Goal: Information Seeking & Learning: Learn about a topic

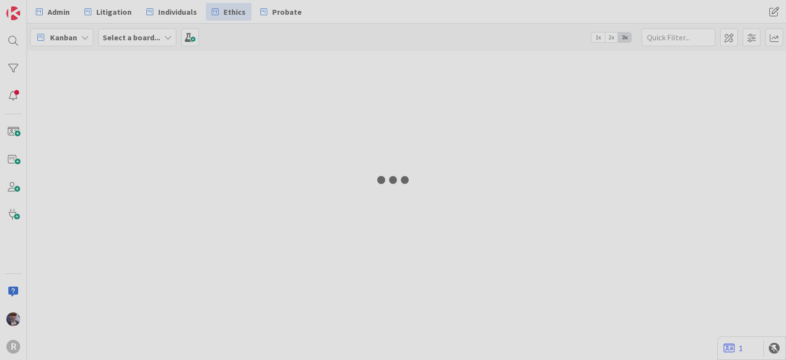
type input "run"
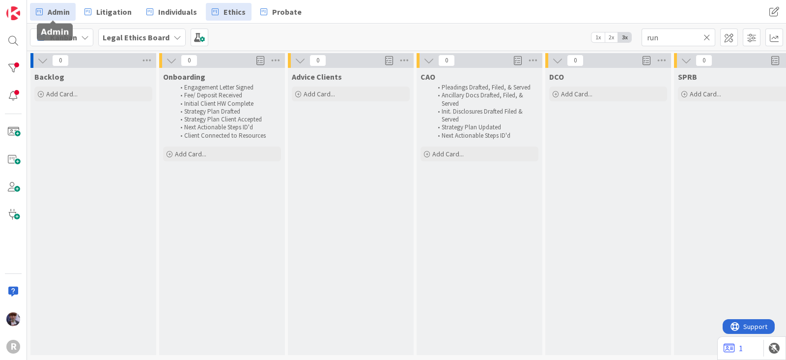
click at [49, 8] on span "Admin" at bounding box center [59, 12] width 22 height 12
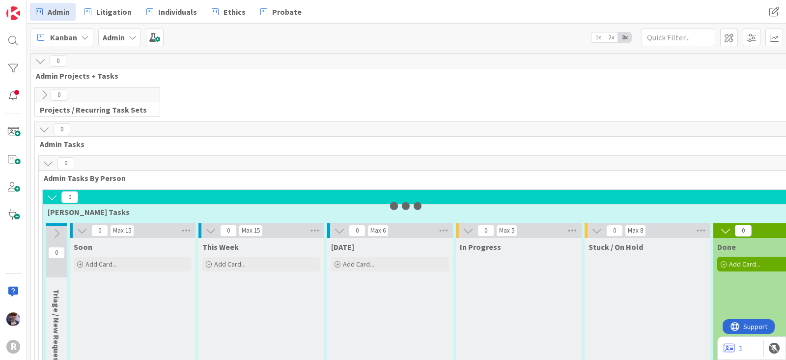
click at [81, 36] on icon at bounding box center [85, 37] width 8 height 8
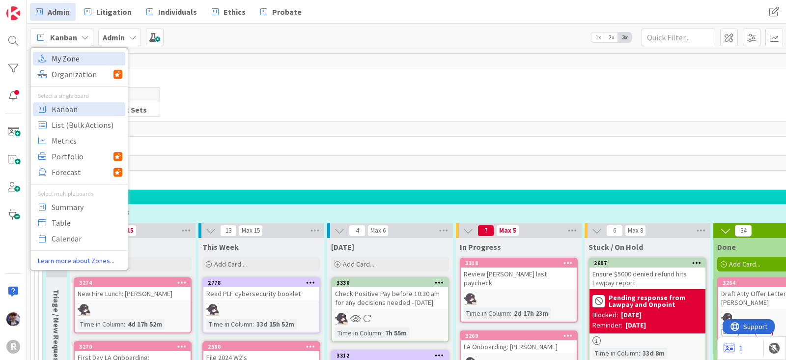
click at [77, 57] on span "My Zone" at bounding box center [87, 58] width 71 height 15
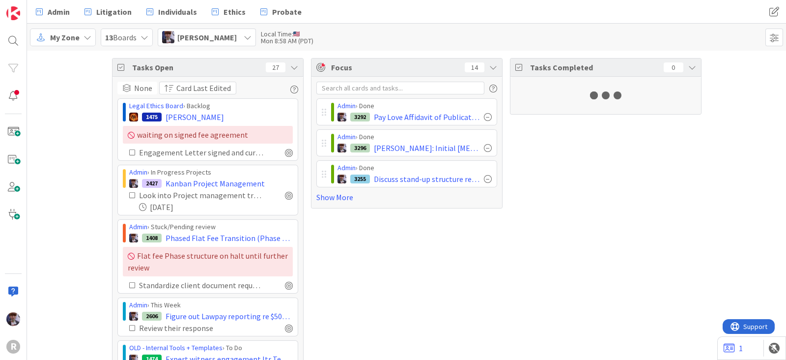
click at [211, 37] on span "[PERSON_NAME]" at bounding box center [206, 37] width 59 height 12
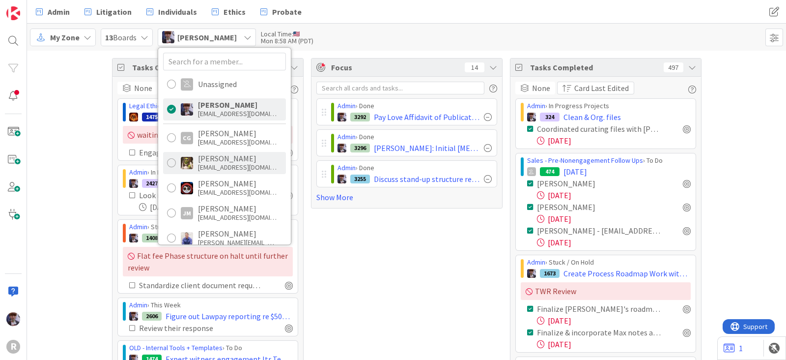
click at [241, 167] on div "[EMAIL_ADDRESS][DOMAIN_NAME]" at bounding box center [237, 167] width 79 height 9
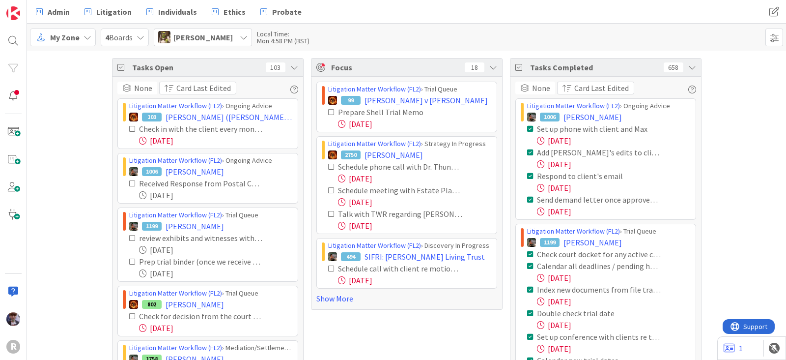
click at [293, 69] on div "Tasks Open 103" at bounding box center [207, 67] width 191 height 18
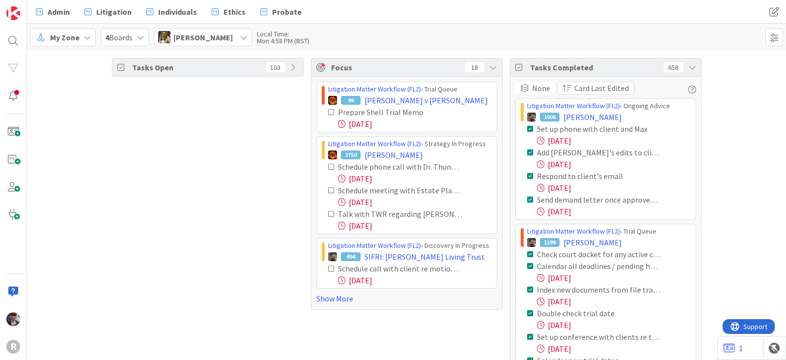
click at [693, 64] on div "Tasks Completed 658" at bounding box center [605, 67] width 191 height 18
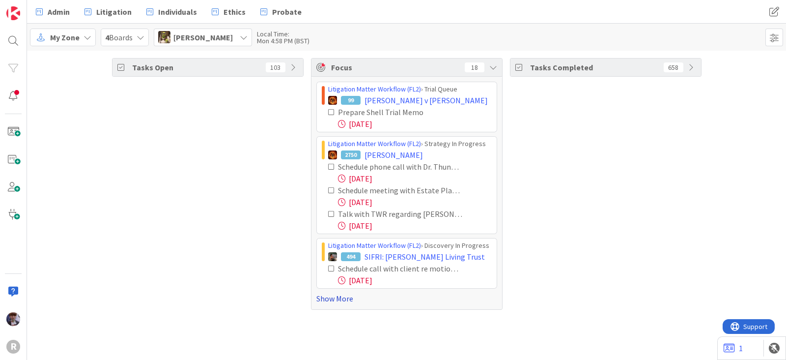
click at [339, 295] on link "Show More" at bounding box center [406, 298] width 181 height 12
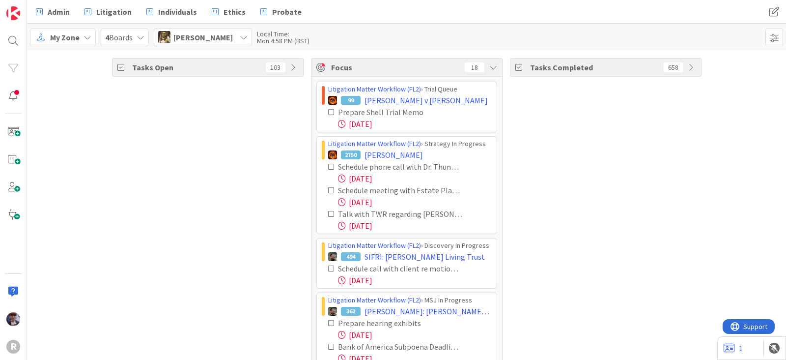
click at [199, 39] on span "[PERSON_NAME]" at bounding box center [202, 37] width 59 height 12
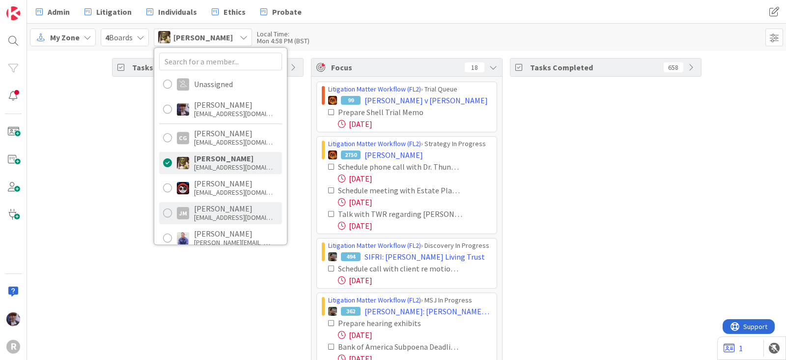
click at [209, 214] on div "[EMAIL_ADDRESS][DOMAIN_NAME]" at bounding box center [233, 217] width 79 height 9
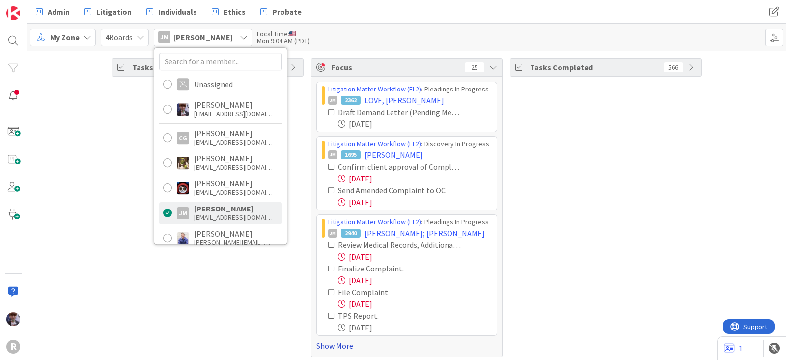
click at [326, 341] on link "Show More" at bounding box center [406, 345] width 181 height 12
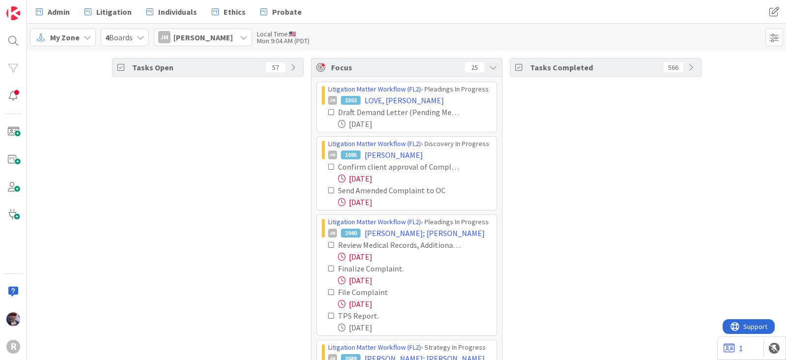
click at [328, 163] on icon at bounding box center [331, 166] width 7 height 7
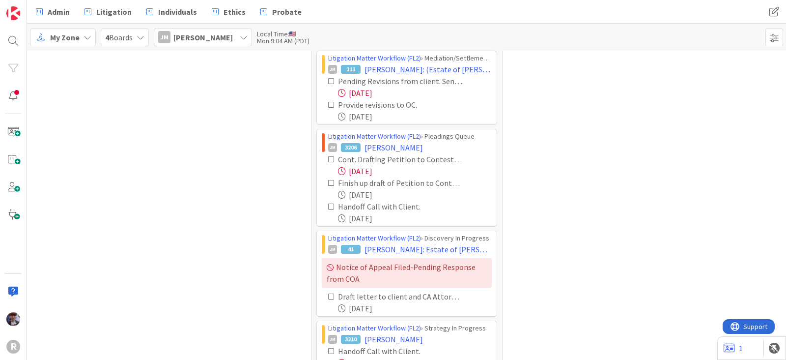
scroll to position [367, 0]
click at [328, 78] on icon at bounding box center [331, 80] width 7 height 7
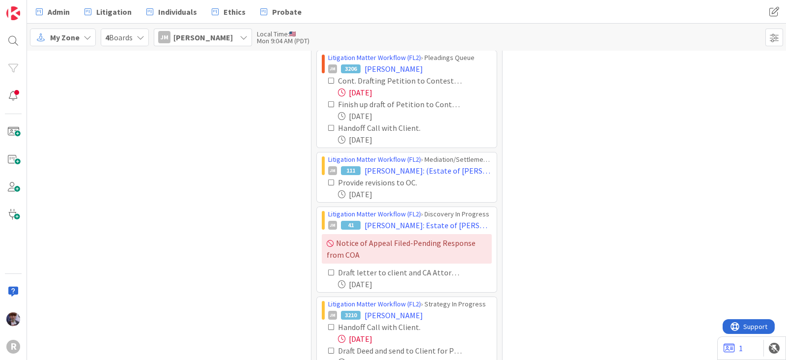
click at [328, 80] on icon at bounding box center [331, 80] width 7 height 7
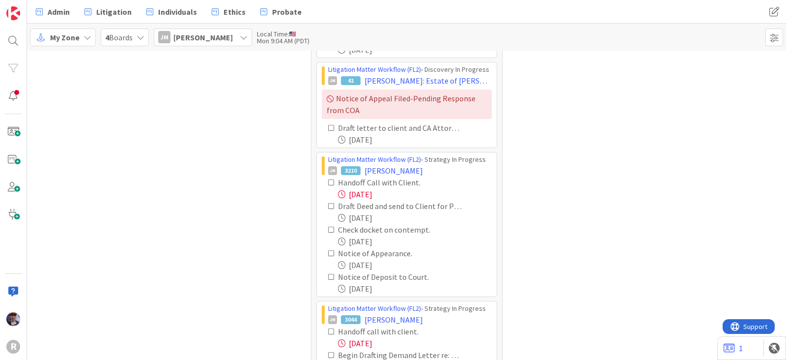
scroll to position [489, 0]
click at [328, 180] on icon at bounding box center [331, 181] width 7 height 7
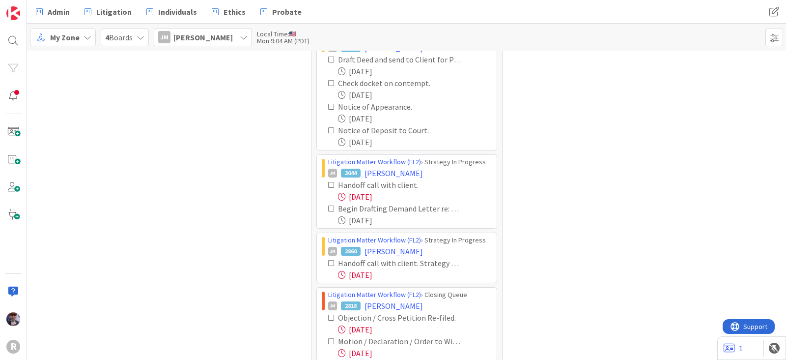
click at [328, 181] on icon at bounding box center [331, 184] width 7 height 7
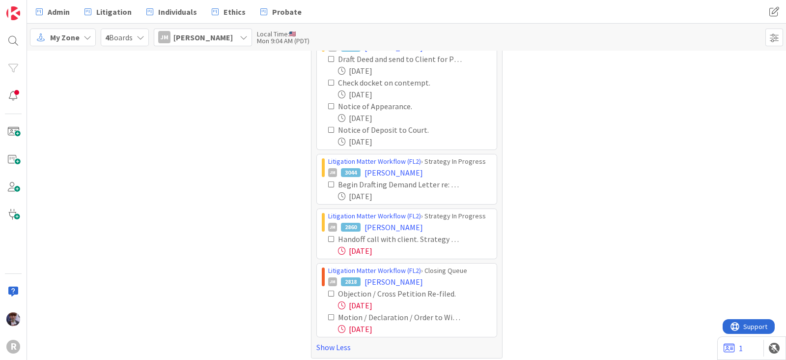
scroll to position [615, 0]
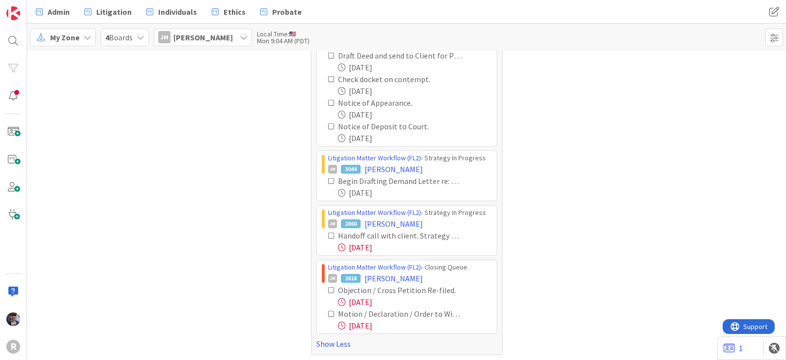
click at [328, 232] on icon at bounding box center [331, 235] width 7 height 7
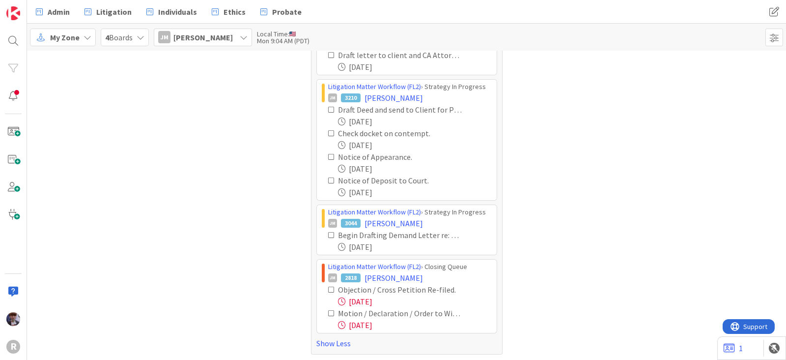
scroll to position [560, 0]
click at [328, 286] on icon at bounding box center [331, 289] width 7 height 7
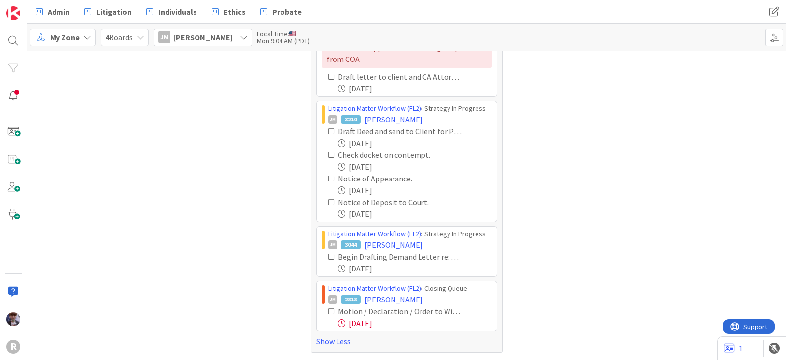
scroll to position [537, 0]
click at [322, 307] on div "Motion / Declaration / Order to Withdraw served. Motion / Declaration filed. [D…" at bounding box center [407, 319] width 170 height 24
click at [328, 309] on icon at bounding box center [331, 312] width 7 height 7
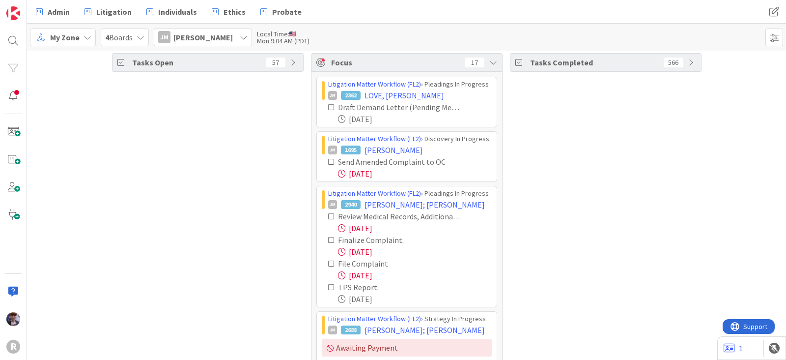
scroll to position [0, 0]
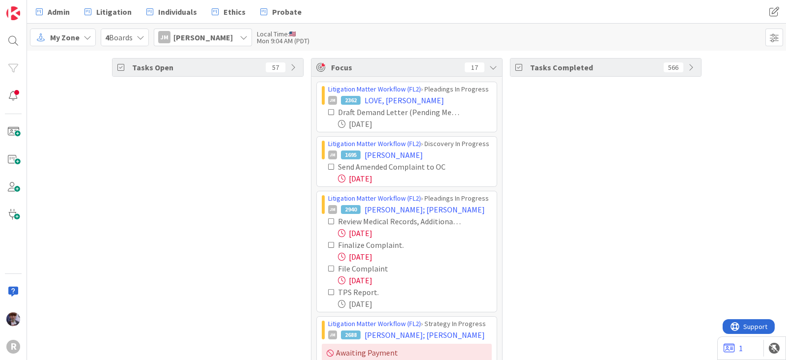
click at [203, 34] on span "[PERSON_NAME]" at bounding box center [202, 37] width 59 height 12
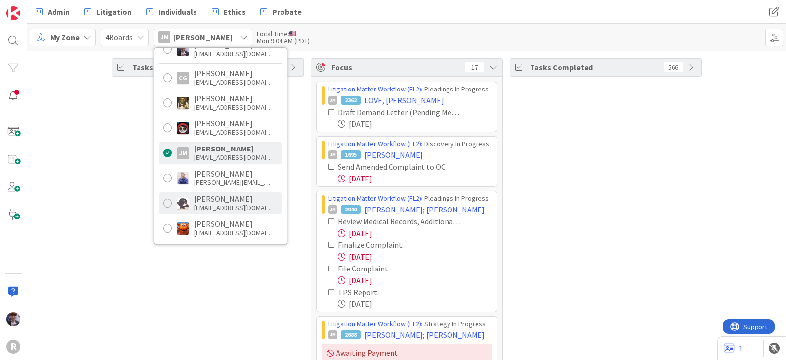
scroll to position [60, 0]
click at [216, 227] on div "[EMAIL_ADDRESS][DOMAIN_NAME]" at bounding box center [233, 231] width 79 height 9
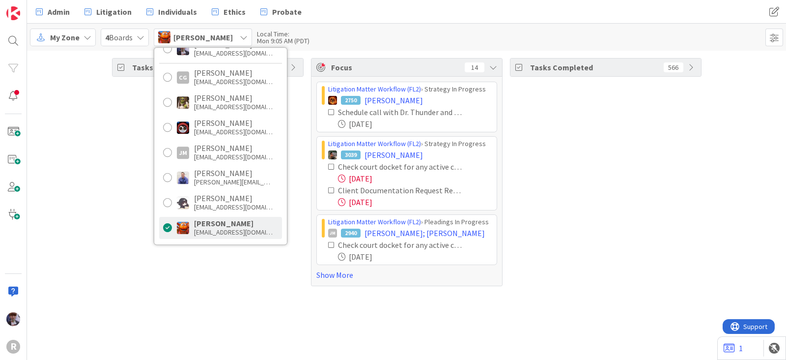
click at [164, 285] on div "Tasks Open 34 Focus 14 Litigation Matter Workflow (FL2) › Strategy In Progress …" at bounding box center [406, 172] width 759 height 243
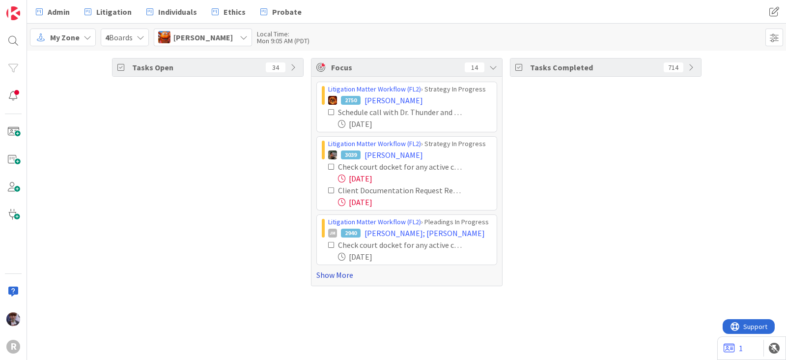
click at [343, 274] on link "Show More" at bounding box center [406, 275] width 181 height 12
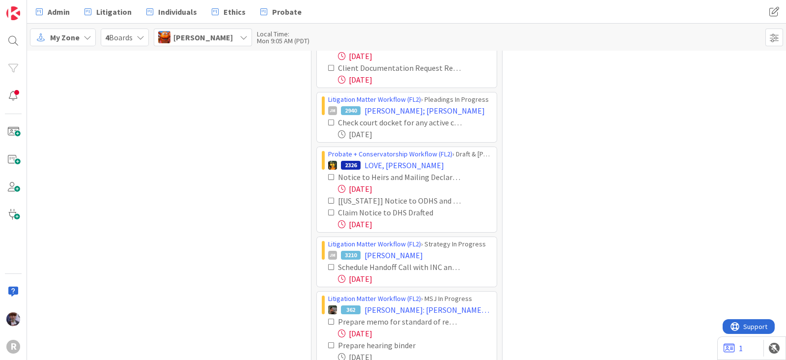
scroll to position [122, 0]
click at [328, 175] on icon at bounding box center [331, 176] width 7 height 7
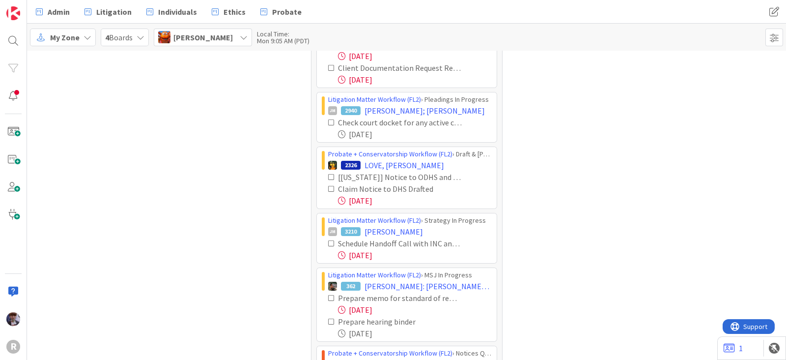
click at [328, 175] on icon at bounding box center [331, 176] width 7 height 7
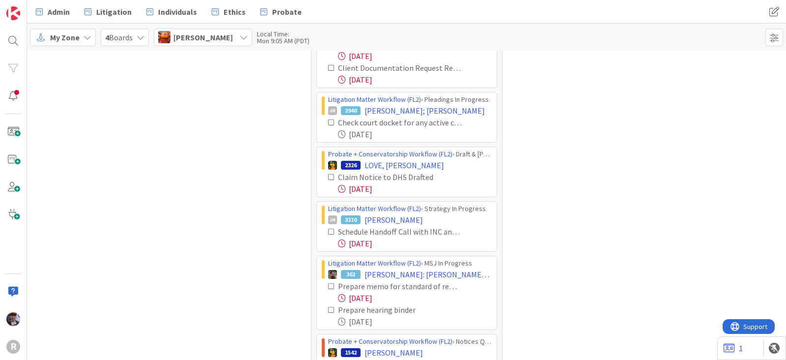
click at [328, 175] on icon at bounding box center [331, 176] width 7 height 7
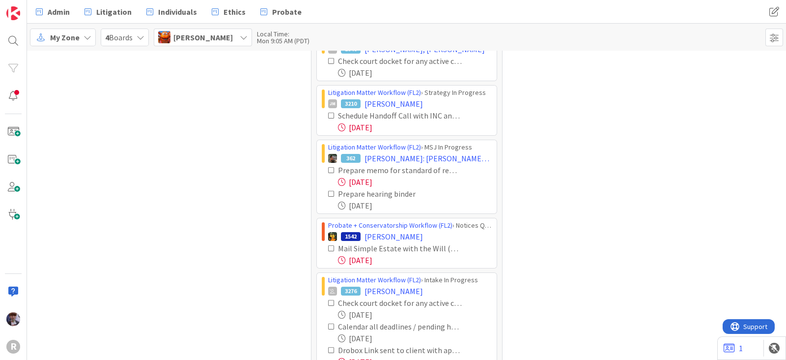
click at [328, 112] on icon at bounding box center [331, 115] width 7 height 7
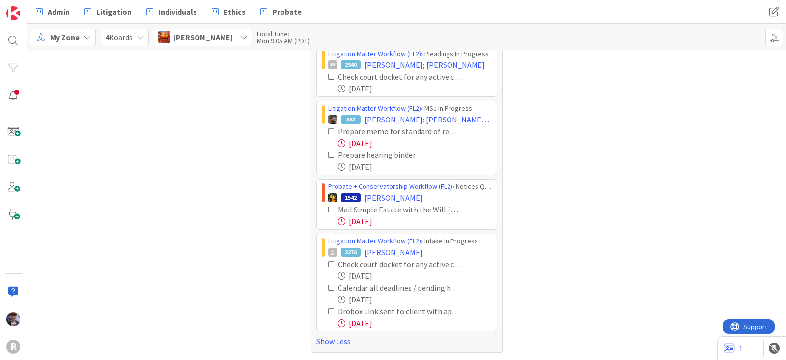
scroll to position [167, 0]
click at [329, 131] on icon at bounding box center [331, 132] width 7 height 7
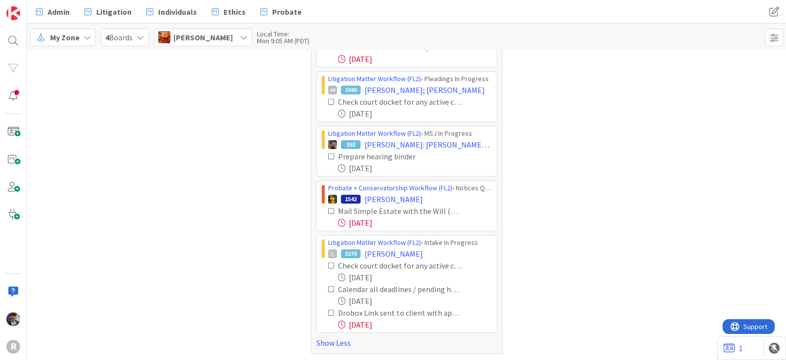
click at [328, 309] on icon at bounding box center [331, 312] width 7 height 7
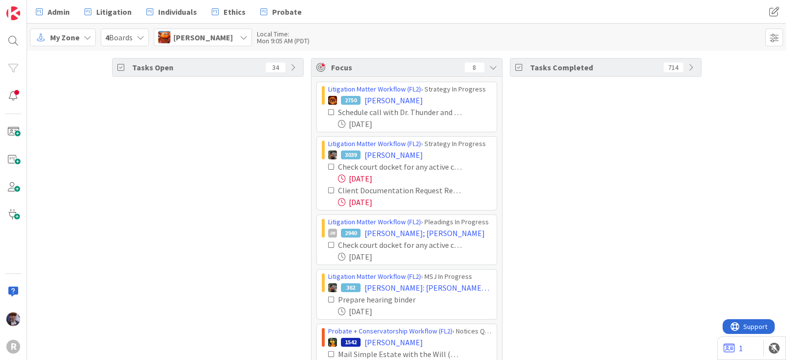
scroll to position [0, 0]
click at [240, 38] on icon at bounding box center [244, 37] width 8 height 8
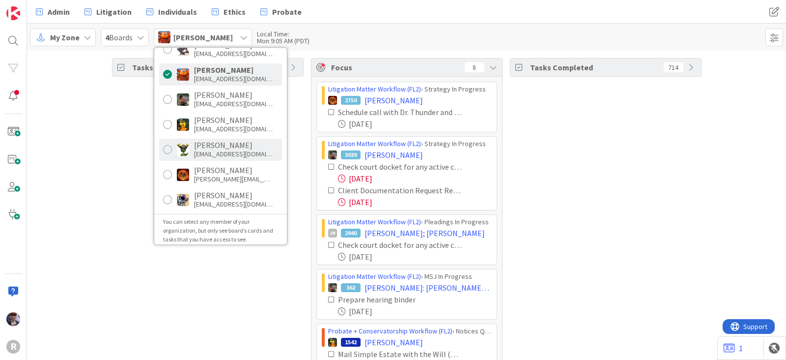
scroll to position [218, 0]
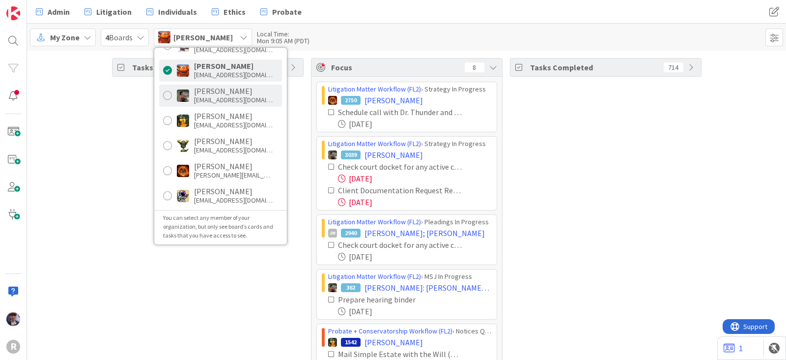
click at [218, 98] on div "[EMAIL_ADDRESS][DOMAIN_NAME]" at bounding box center [233, 99] width 79 height 9
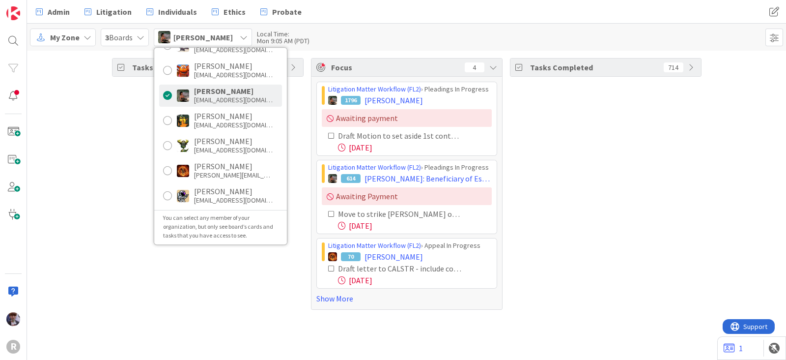
click at [140, 208] on div "Tasks Open 73" at bounding box center [208, 183] width 192 height 251
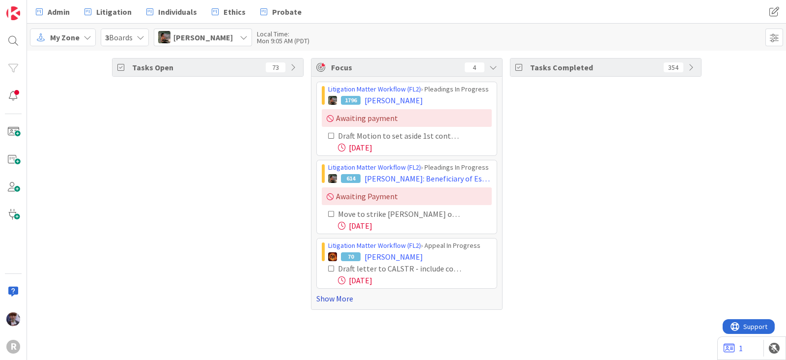
click at [316, 298] on link "Show More" at bounding box center [406, 298] width 181 height 12
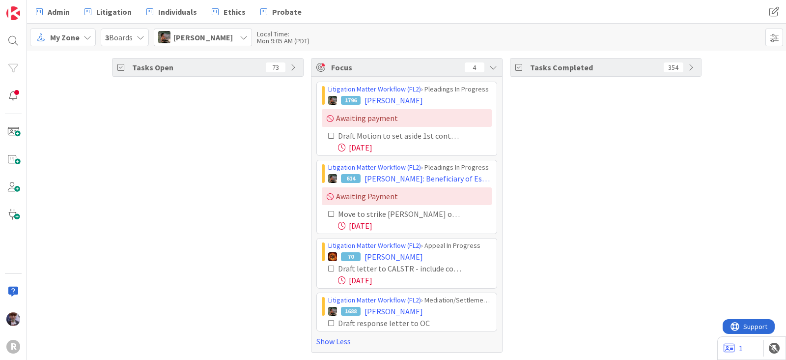
click at [226, 40] on span "[PERSON_NAME]" at bounding box center [202, 37] width 59 height 12
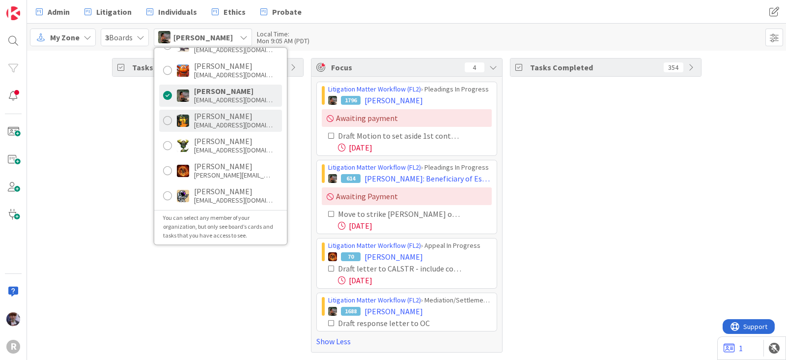
click at [206, 116] on div "[PERSON_NAME]" at bounding box center [233, 115] width 79 height 9
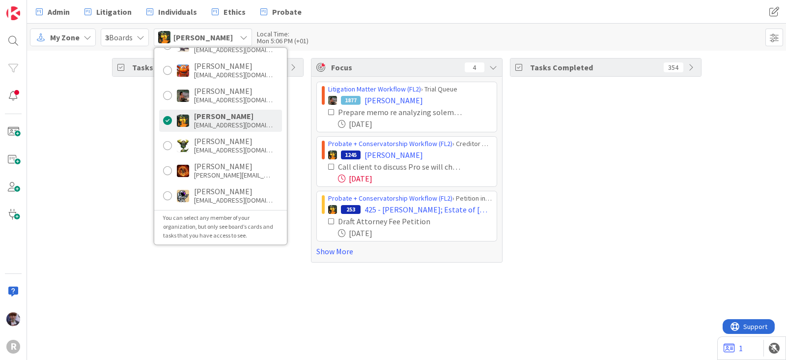
click at [114, 143] on div "Tasks Open 83" at bounding box center [208, 160] width 192 height 204
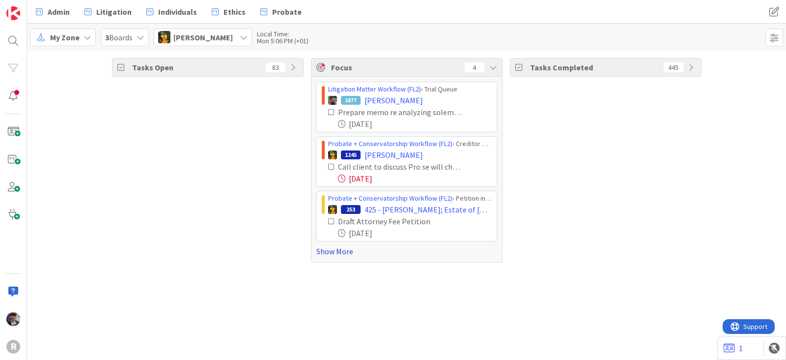
click at [344, 251] on link "Show More" at bounding box center [406, 251] width 181 height 12
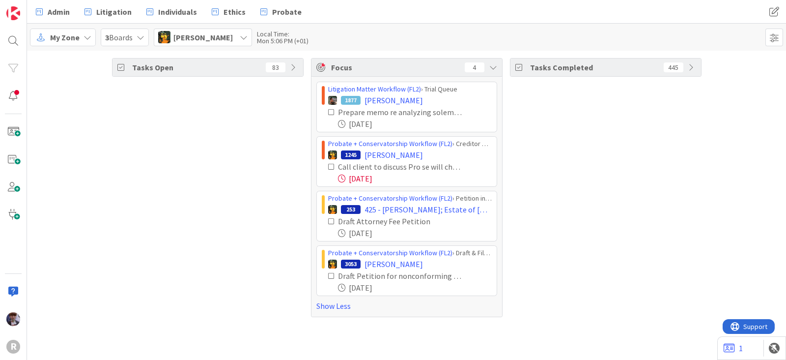
click at [331, 166] on icon at bounding box center [331, 166] width 7 height 7
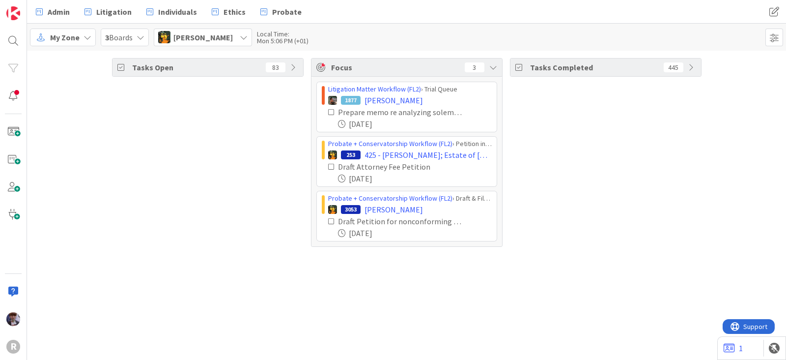
click at [201, 38] on span "[PERSON_NAME]" at bounding box center [202, 37] width 59 height 12
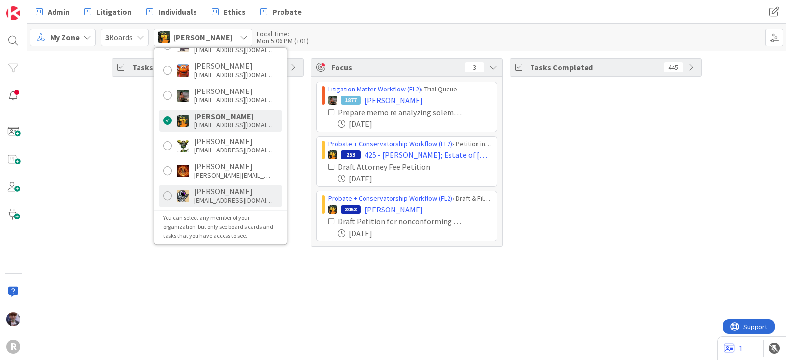
click at [212, 204] on div "[PERSON_NAME] [EMAIL_ADDRESS][DOMAIN_NAME]" at bounding box center [220, 196] width 123 height 22
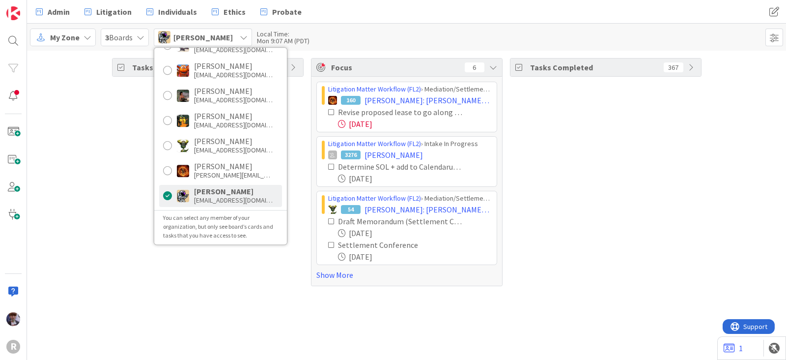
click at [108, 170] on div "Tasks Open 19 Focus 6 Litigation Matter Workflow (FL2) › Mediation/Settlement i…" at bounding box center [406, 172] width 759 height 243
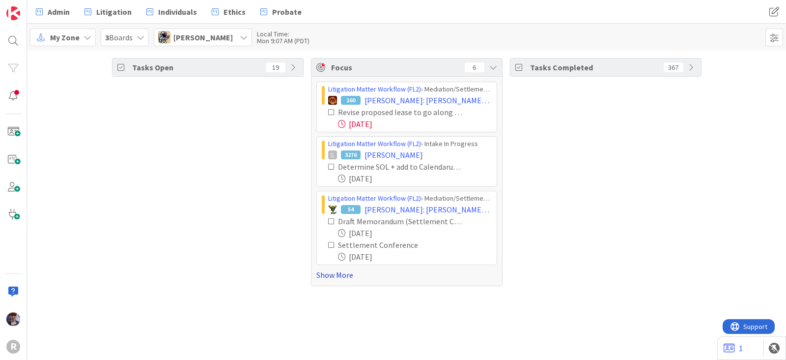
click at [345, 274] on link "Show More" at bounding box center [406, 275] width 181 height 12
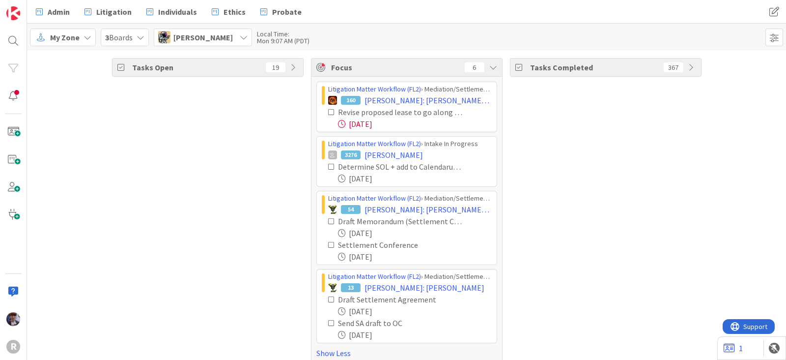
click at [226, 221] on div "Tasks Open 19" at bounding box center [208, 211] width 192 height 306
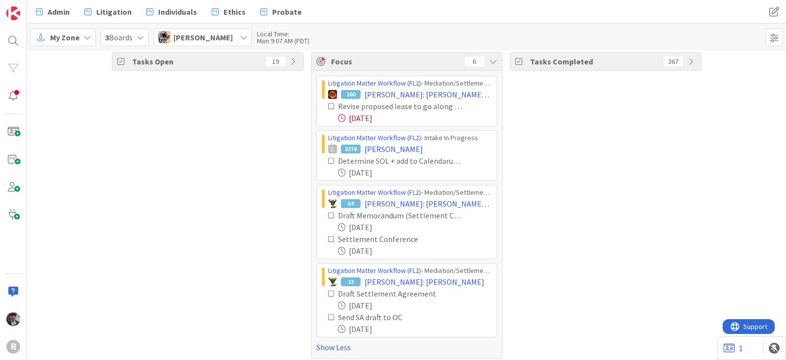
scroll to position [11, 0]
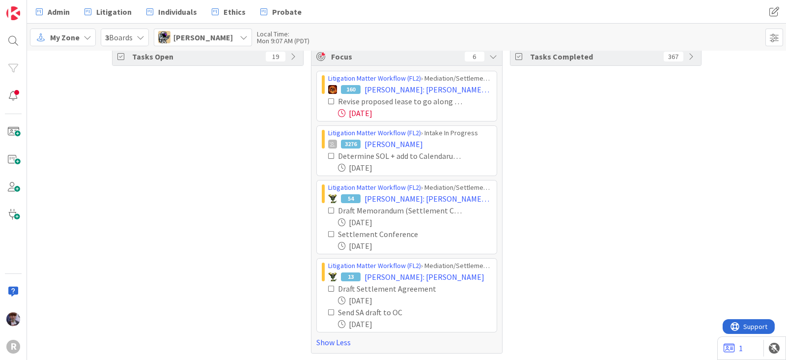
click at [328, 99] on icon at bounding box center [331, 101] width 7 height 7
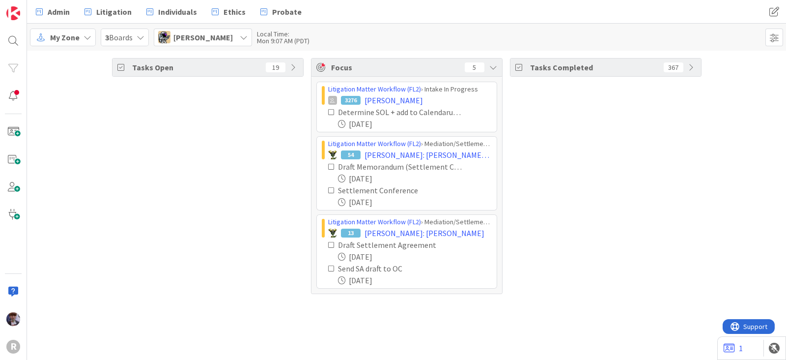
click at [332, 110] on icon at bounding box center [331, 112] width 7 height 7
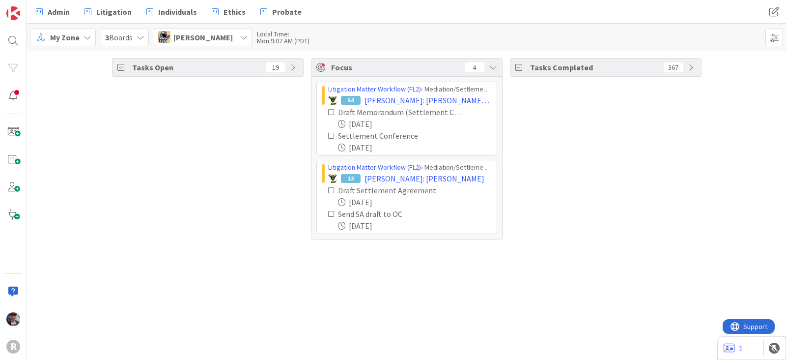
click at [328, 188] on icon at bounding box center [331, 190] width 7 height 7
click at [186, 44] on div "[PERSON_NAME]" at bounding box center [203, 37] width 98 height 18
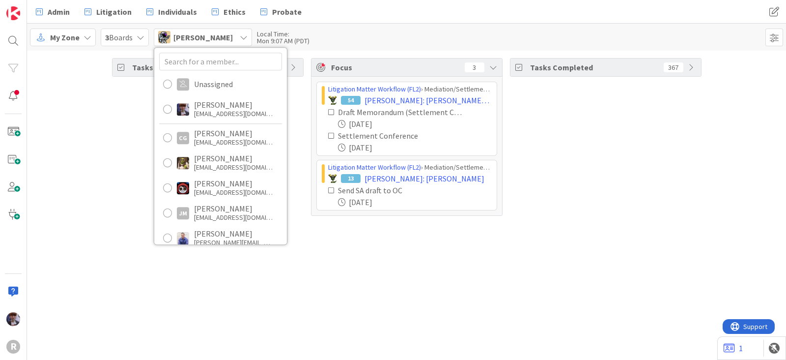
click at [323, 241] on div "Tasks Open 19 Focus 3 Litigation Matter Workflow (FL2) › Mediation/Settlement i…" at bounding box center [406, 205] width 759 height 309
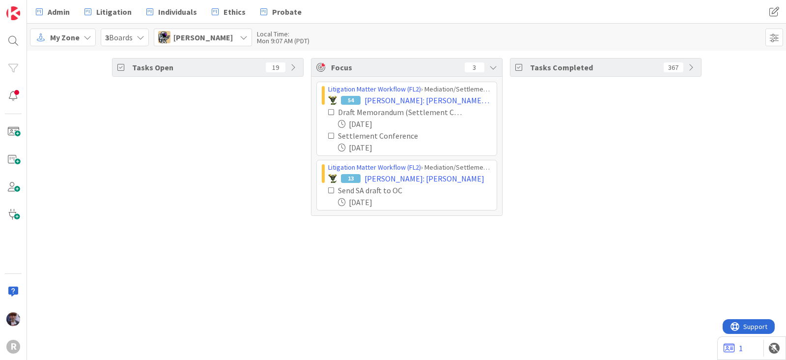
click at [194, 35] on span "[PERSON_NAME]" at bounding box center [202, 37] width 59 height 12
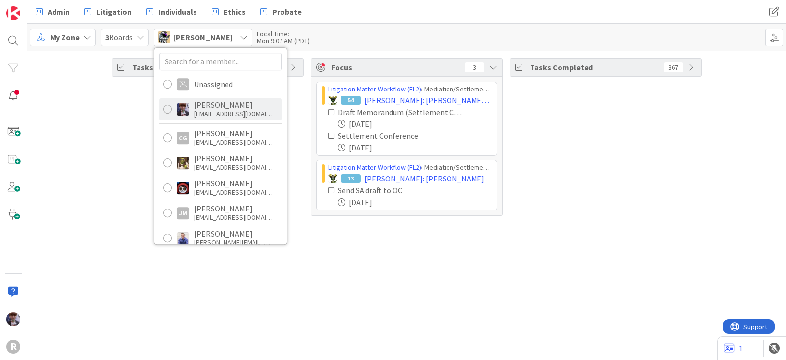
click at [213, 116] on div "[EMAIL_ADDRESS][DOMAIN_NAME]" at bounding box center [233, 113] width 79 height 9
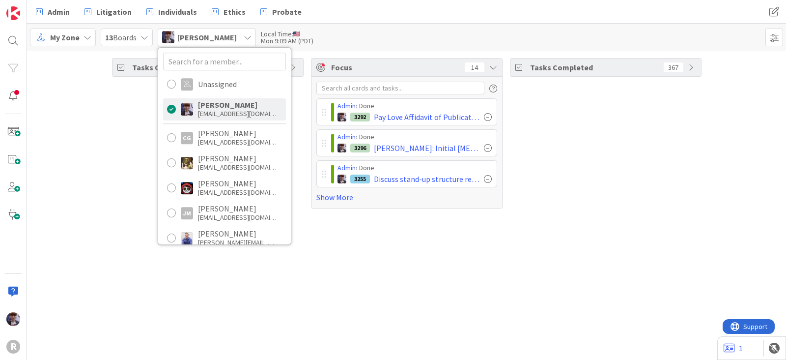
click at [109, 166] on div "Tasks Open 27 Focus 14 Admin › Done 3292 Pay Love Affidavit of Publication fee …" at bounding box center [406, 133] width 759 height 165
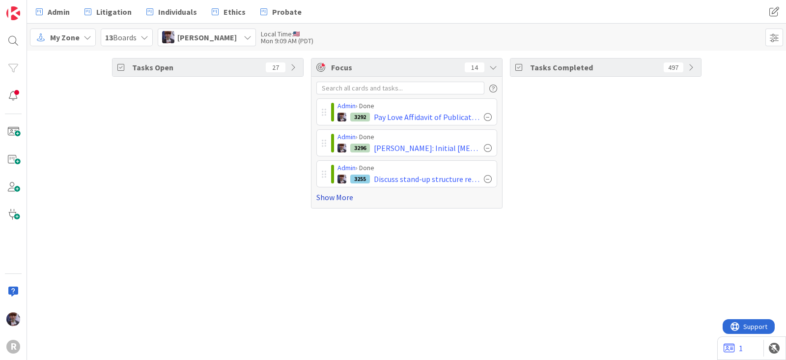
click at [337, 197] on link "Show More" at bounding box center [406, 197] width 181 height 12
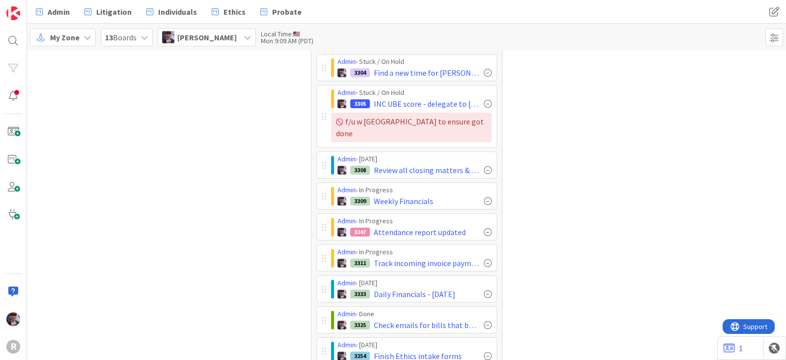
scroll to position [217, 0]
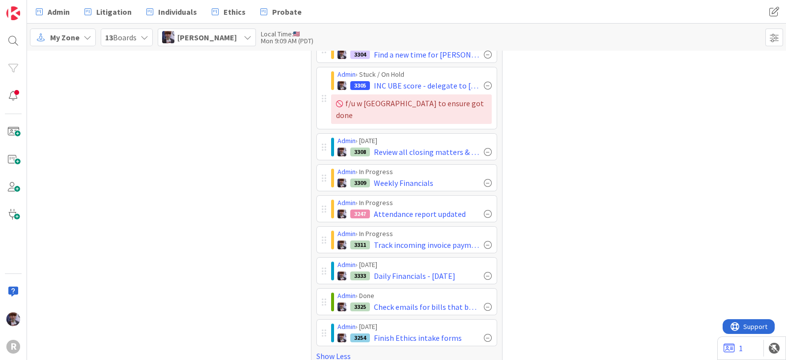
click at [277, 225] on div "Tasks Open 27" at bounding box center [208, 104] width 192 height 526
click at [228, 43] on span "[PERSON_NAME]" at bounding box center [206, 37] width 59 height 12
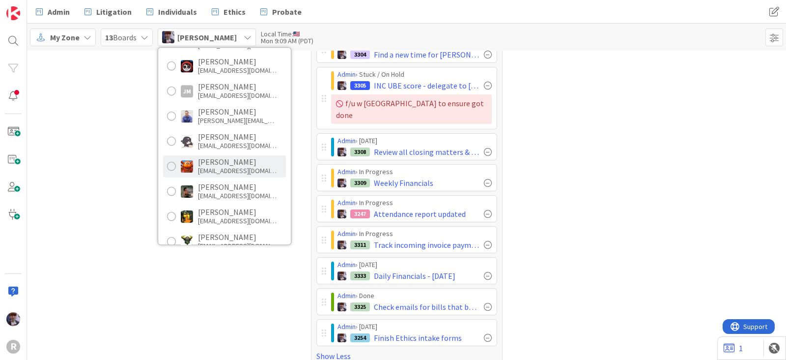
scroll to position [122, 0]
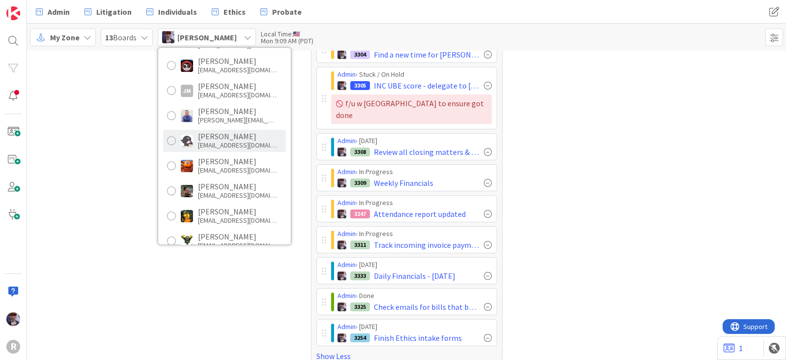
click at [238, 145] on div "[EMAIL_ADDRESS][DOMAIN_NAME]" at bounding box center [237, 144] width 79 height 9
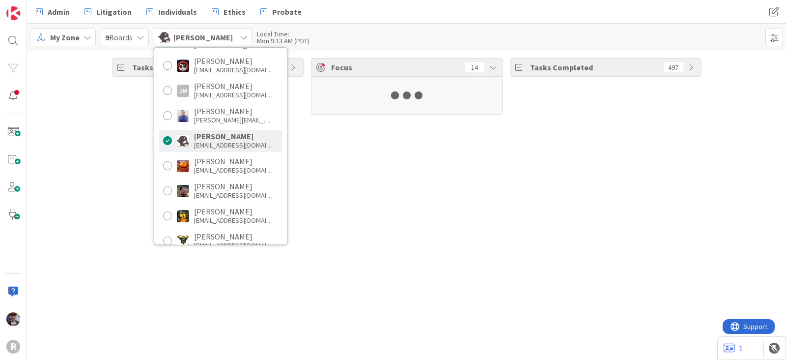
scroll to position [0, 0]
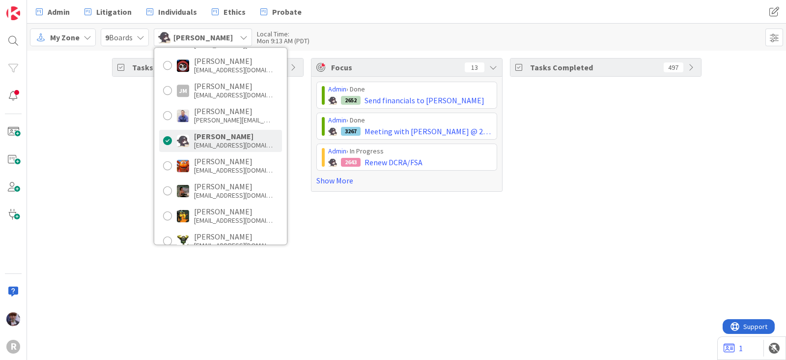
click at [98, 282] on div "Tasks Open 22 Focus 13 Admin › Done 2652 Send financials to [PERSON_NAME] Admin…" at bounding box center [406, 205] width 759 height 309
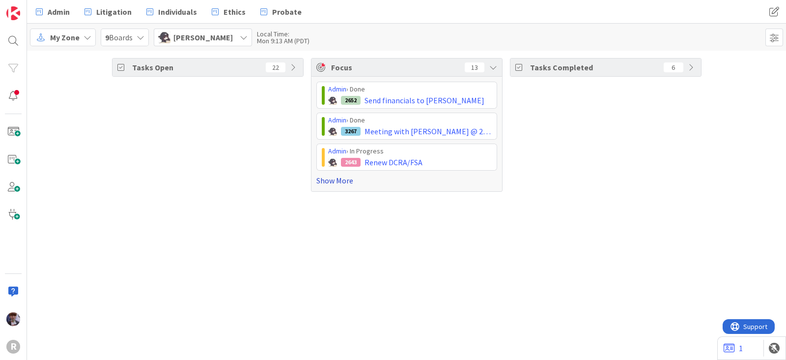
click at [342, 174] on link "Show More" at bounding box center [406, 180] width 181 height 12
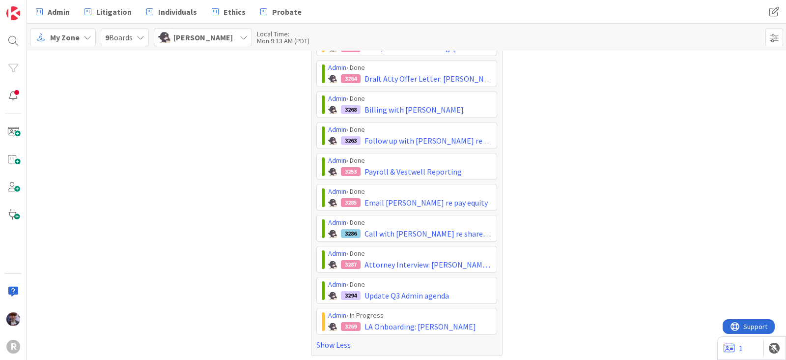
scroll to position [146, 0]
click at [592, 206] on div "Tasks Completed 6" at bounding box center [606, 133] width 192 height 443
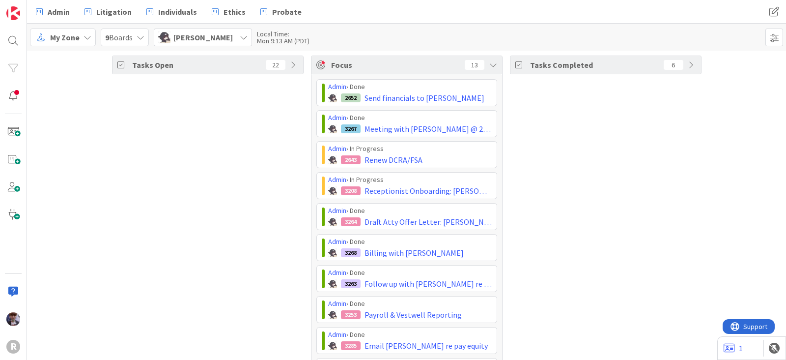
scroll to position [0, 0]
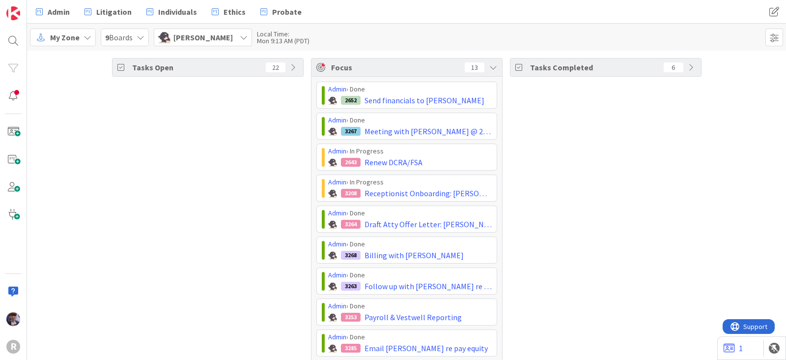
click at [579, 250] on div "Tasks Completed 6" at bounding box center [606, 279] width 192 height 443
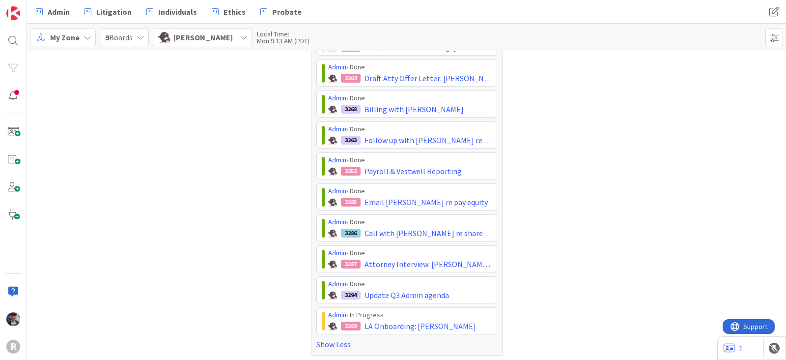
scroll to position [146, 0]
click at [242, 161] on div "Tasks Open 22" at bounding box center [208, 133] width 192 height 443
click at [211, 34] on span "[PERSON_NAME]" at bounding box center [202, 37] width 59 height 12
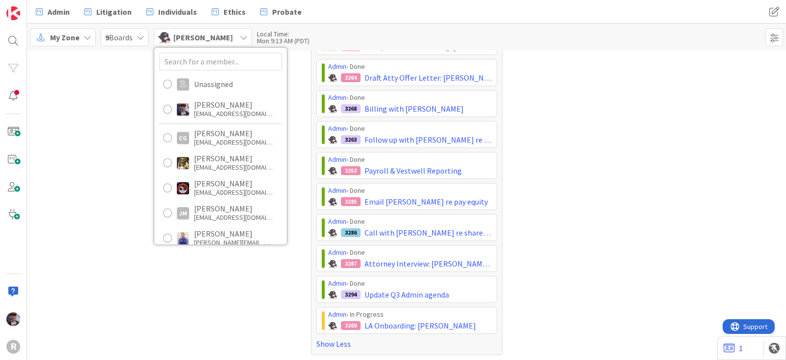
click at [589, 223] on div "Tasks Completed 6" at bounding box center [606, 133] width 192 height 443
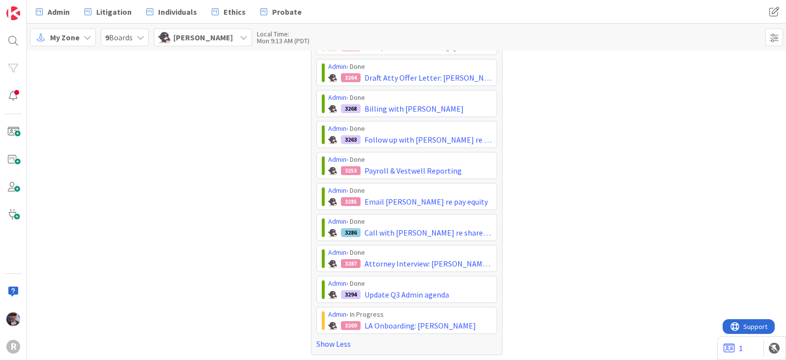
click at [229, 41] on div "[PERSON_NAME]" at bounding box center [203, 37] width 98 height 18
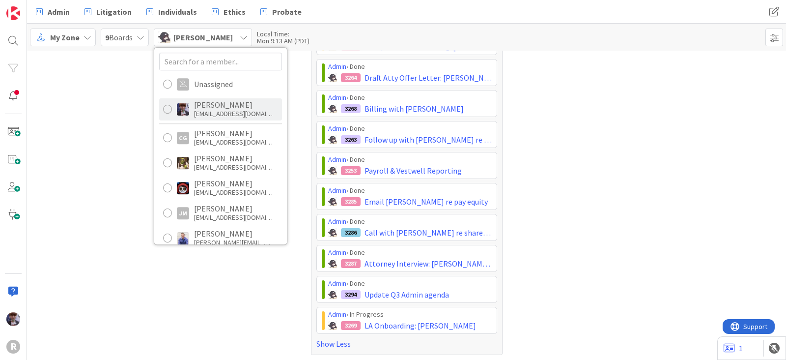
click at [228, 108] on div "[PERSON_NAME]" at bounding box center [233, 104] width 79 height 9
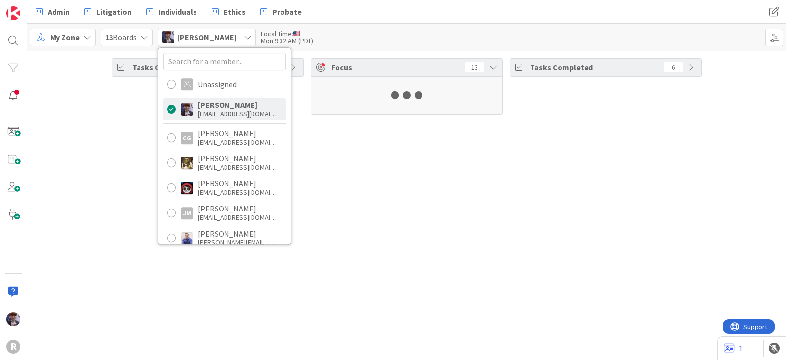
scroll to position [0, 0]
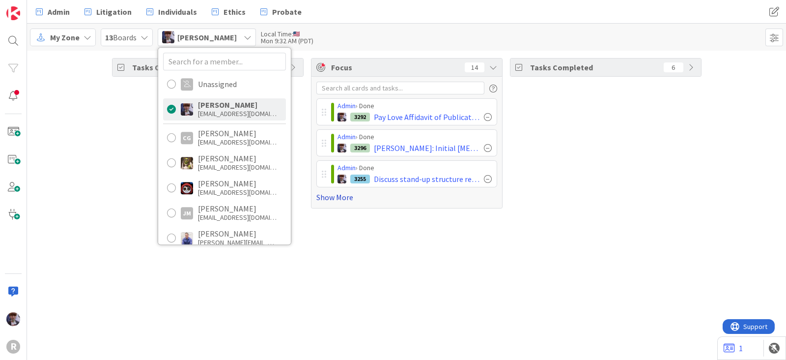
click at [350, 192] on link "Show More" at bounding box center [406, 197] width 181 height 12
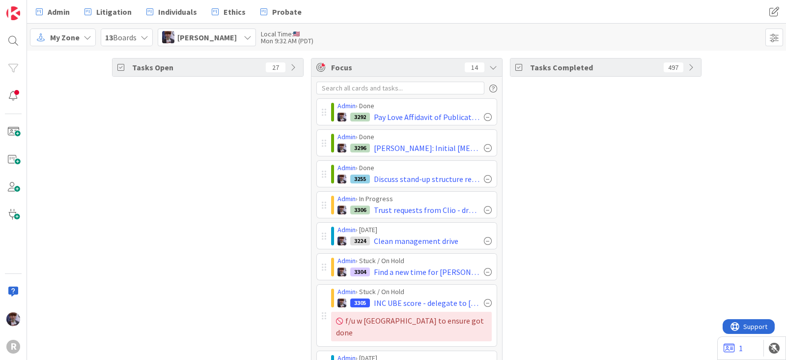
click at [535, 215] on div "Tasks Completed 497" at bounding box center [606, 321] width 192 height 526
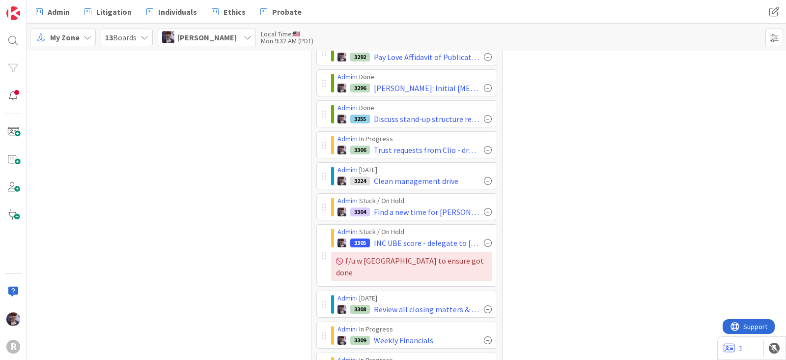
click at [554, 202] on div "Tasks Completed 497" at bounding box center [606, 261] width 192 height 526
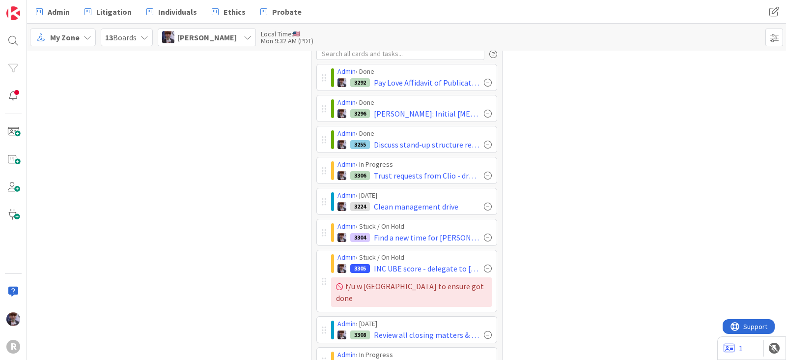
scroll to position [33, 0]
click at [531, 201] on div "Tasks Completed 497" at bounding box center [606, 288] width 192 height 526
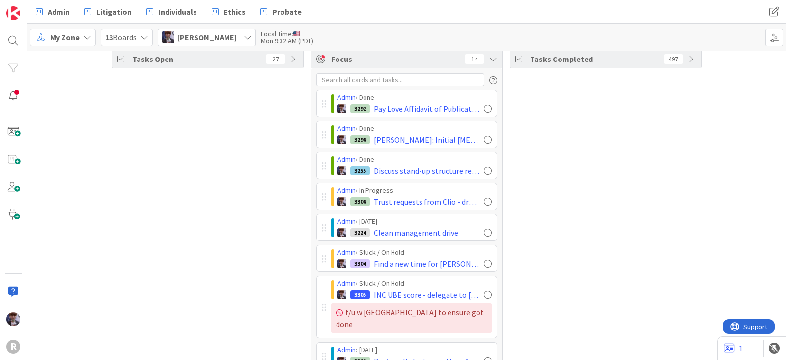
scroll to position [0, 0]
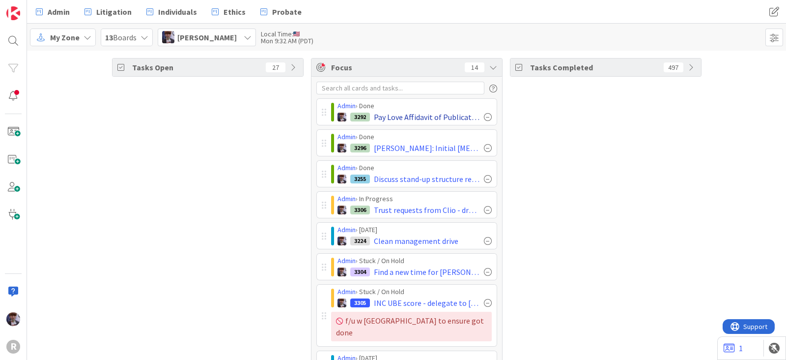
click at [484, 120] on div at bounding box center [488, 117] width 8 height 8
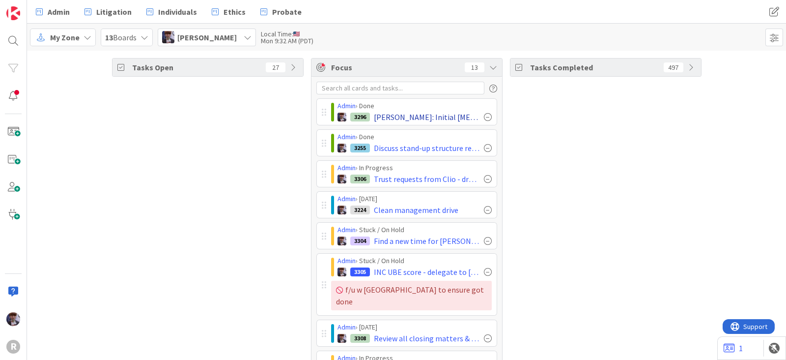
click at [484, 116] on div at bounding box center [488, 117] width 8 height 8
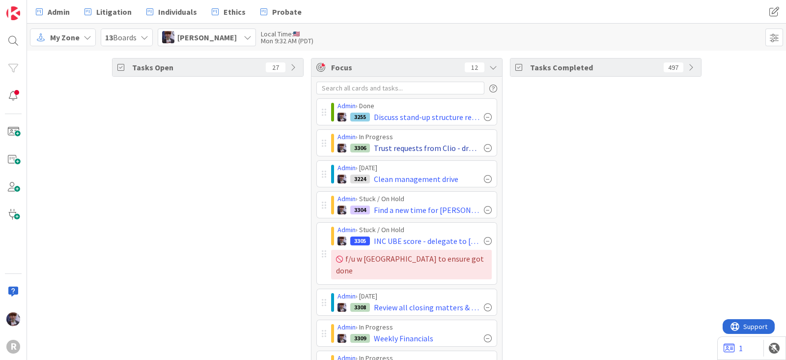
click at [484, 115] on div at bounding box center [488, 117] width 8 height 8
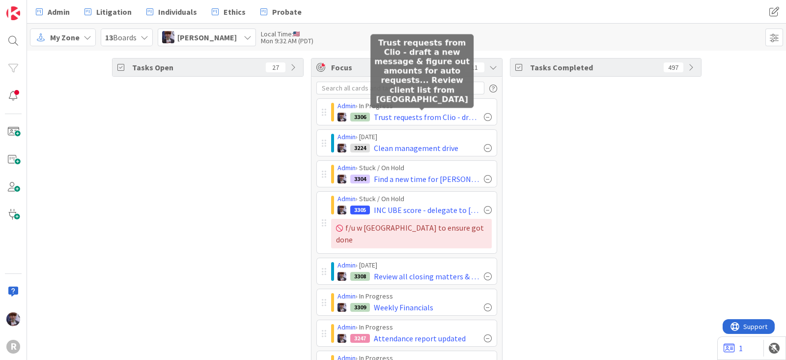
click at [533, 190] on div "Tasks Completed 497" at bounding box center [606, 274] width 192 height 433
